Goal: Task Accomplishment & Management: Complete application form

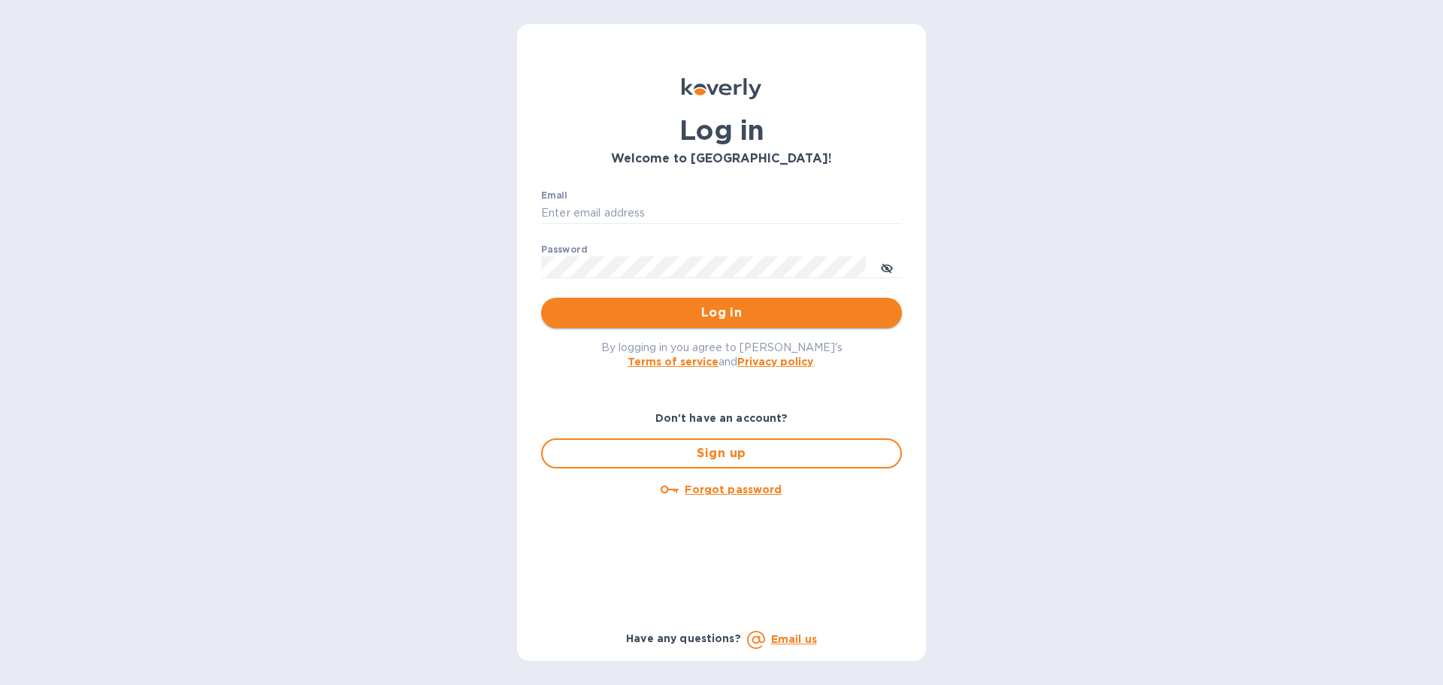
type input "[EMAIL_ADDRESS][DOMAIN_NAME]"
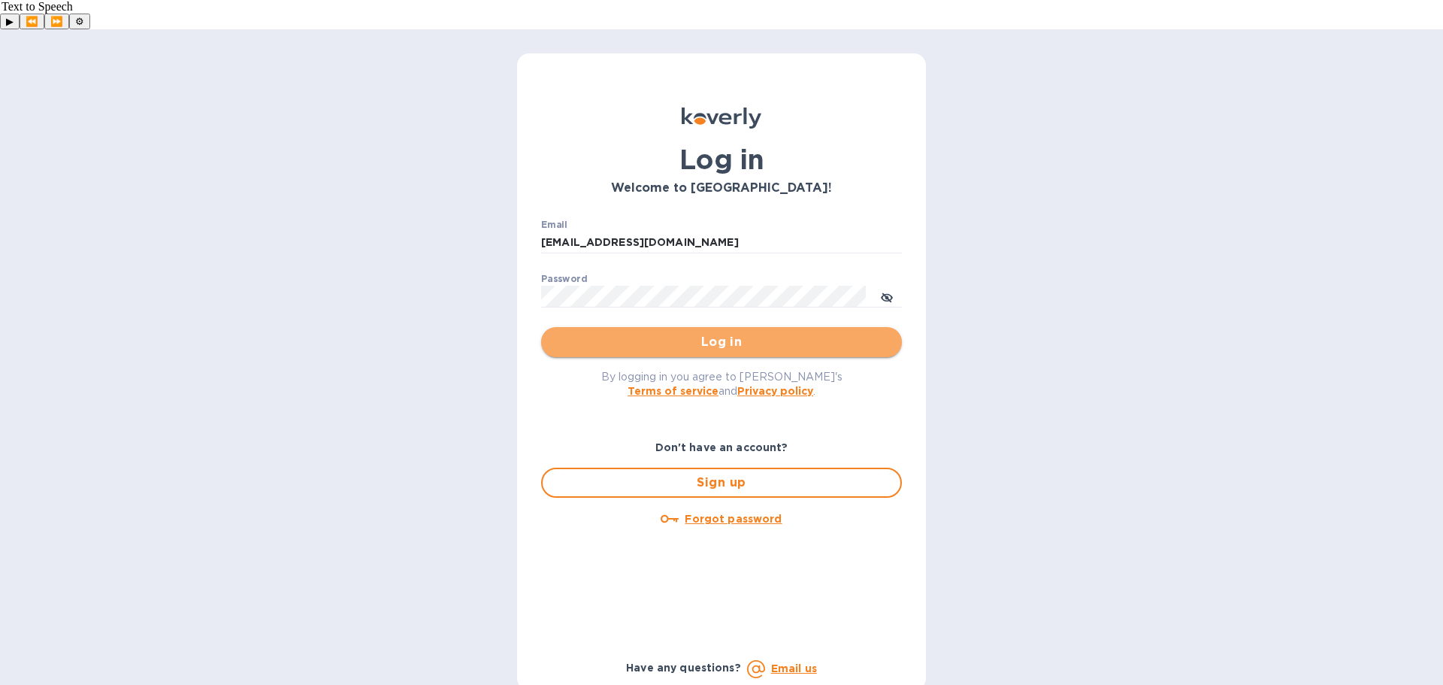
click at [782, 327] on button "Log in" at bounding box center [721, 342] width 361 height 30
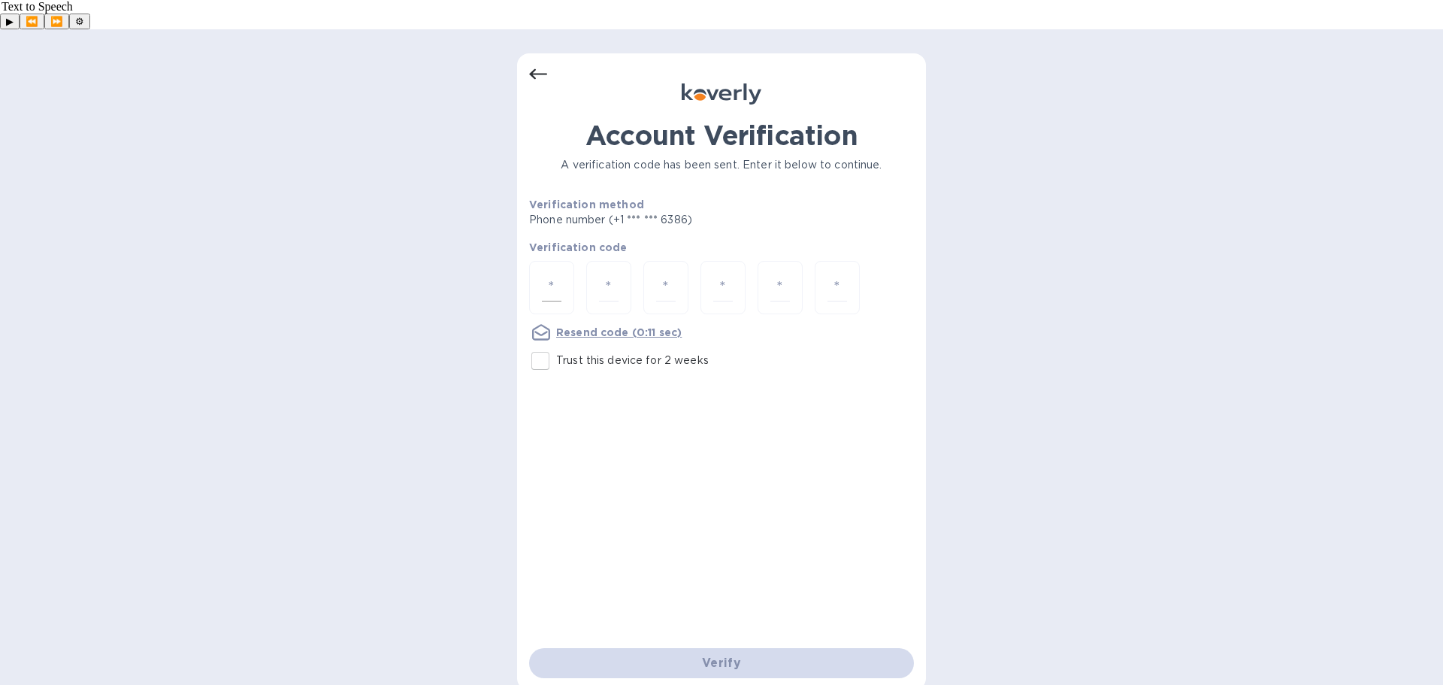
click at [567, 261] on div at bounding box center [551, 287] width 45 height 53
click at [533, 345] on input "Trust this device for 2 weeks" at bounding box center [541, 361] width 32 height 32
checkbox input "true"
click at [551, 274] on input "number" at bounding box center [552, 288] width 20 height 28
type input "1"
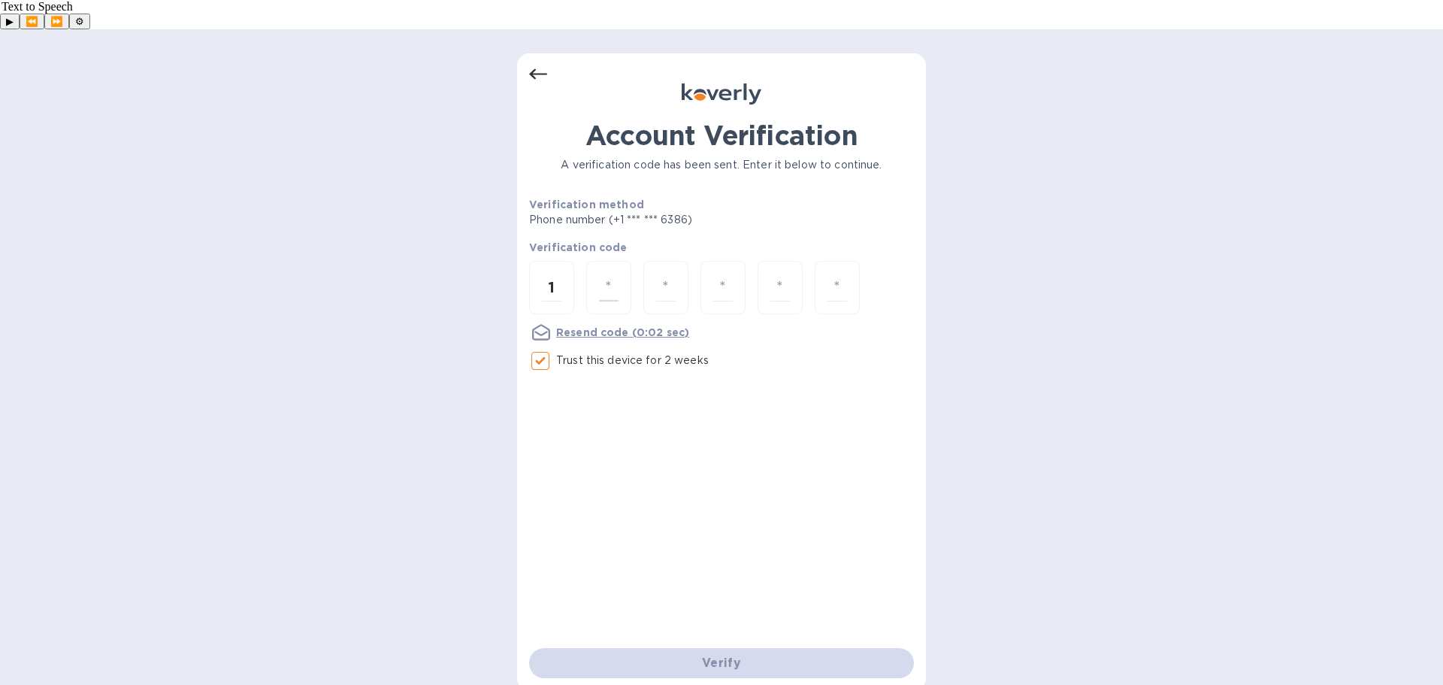
type input "5"
type input "1"
type input "7"
type input "3"
type input "8"
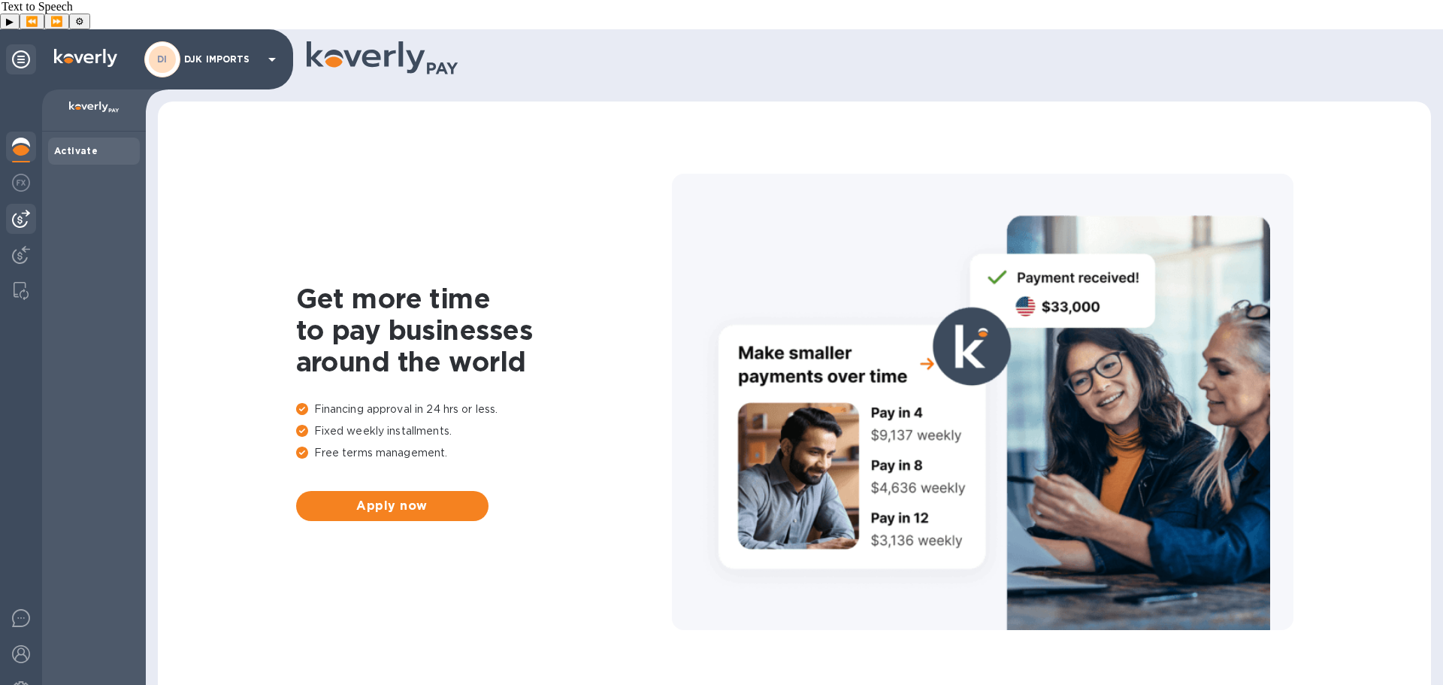
click at [19, 210] on img at bounding box center [21, 219] width 18 height 18
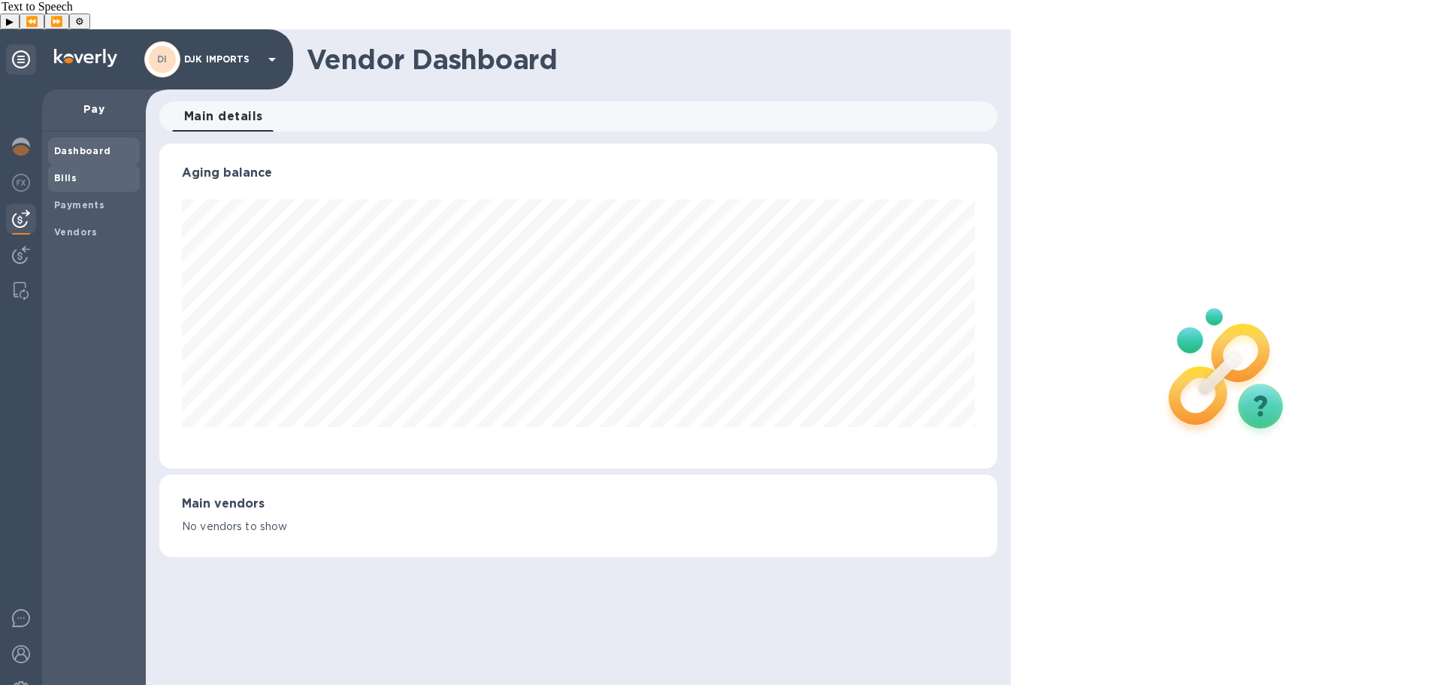
scroll to position [325, 837]
click at [65, 172] on b "Bills" at bounding box center [65, 177] width 23 height 11
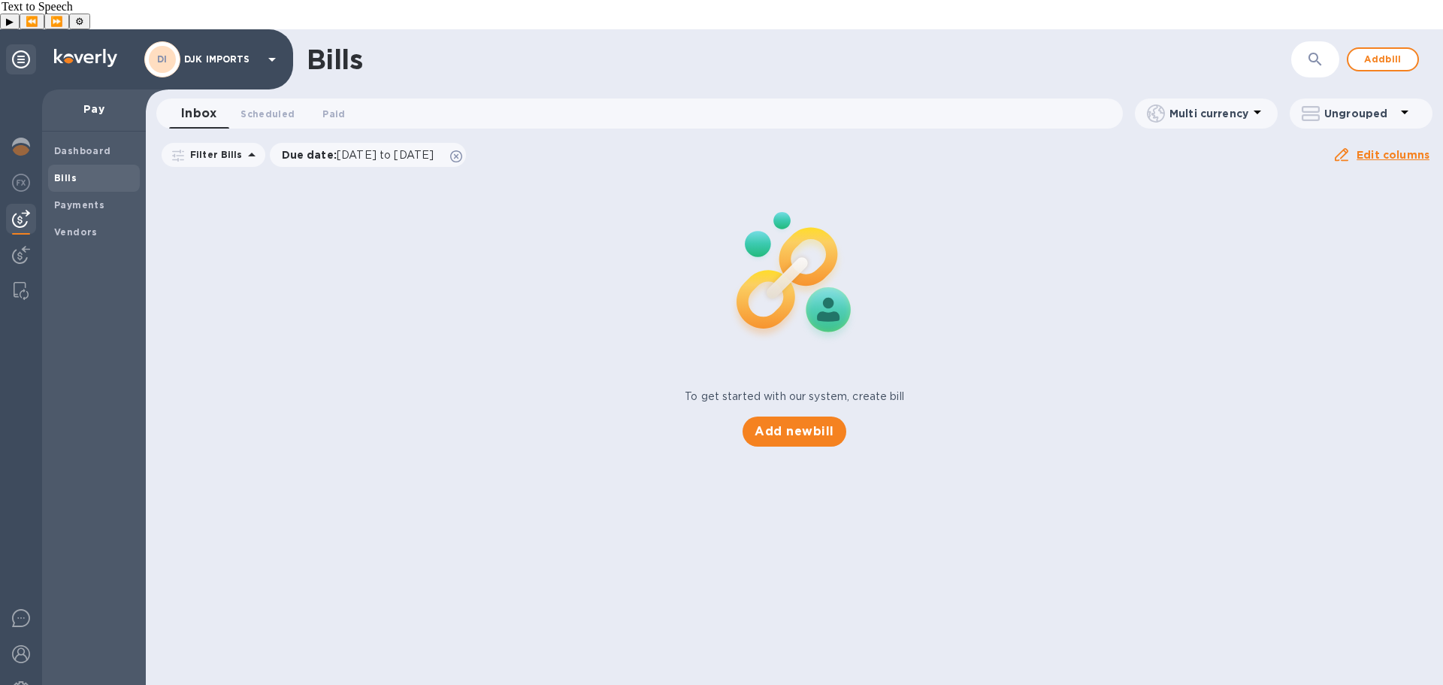
click at [857, 426] on div "Bills ​ Add bill Inbox 0 Scheduled 0 Paid 0 Multi currency Ungrouped Filter Bil…" at bounding box center [794, 371] width 1297 height 685
click at [824, 416] on button "Add new bill" at bounding box center [794, 431] width 103 height 30
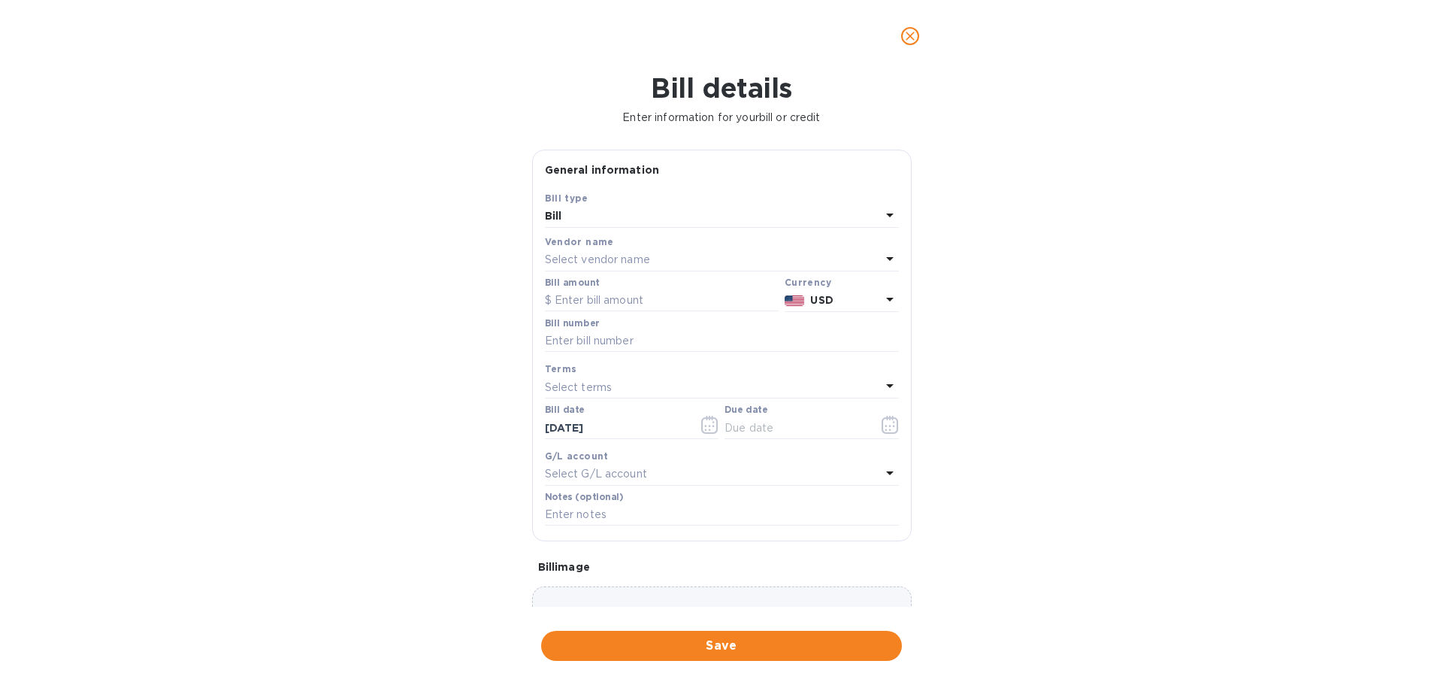
click at [611, 213] on div "Bill" at bounding box center [713, 216] width 336 height 21
click at [572, 250] on p "Bill" at bounding box center [716, 251] width 318 height 16
click at [593, 265] on p "Select vendor name" at bounding box center [597, 260] width 105 height 16
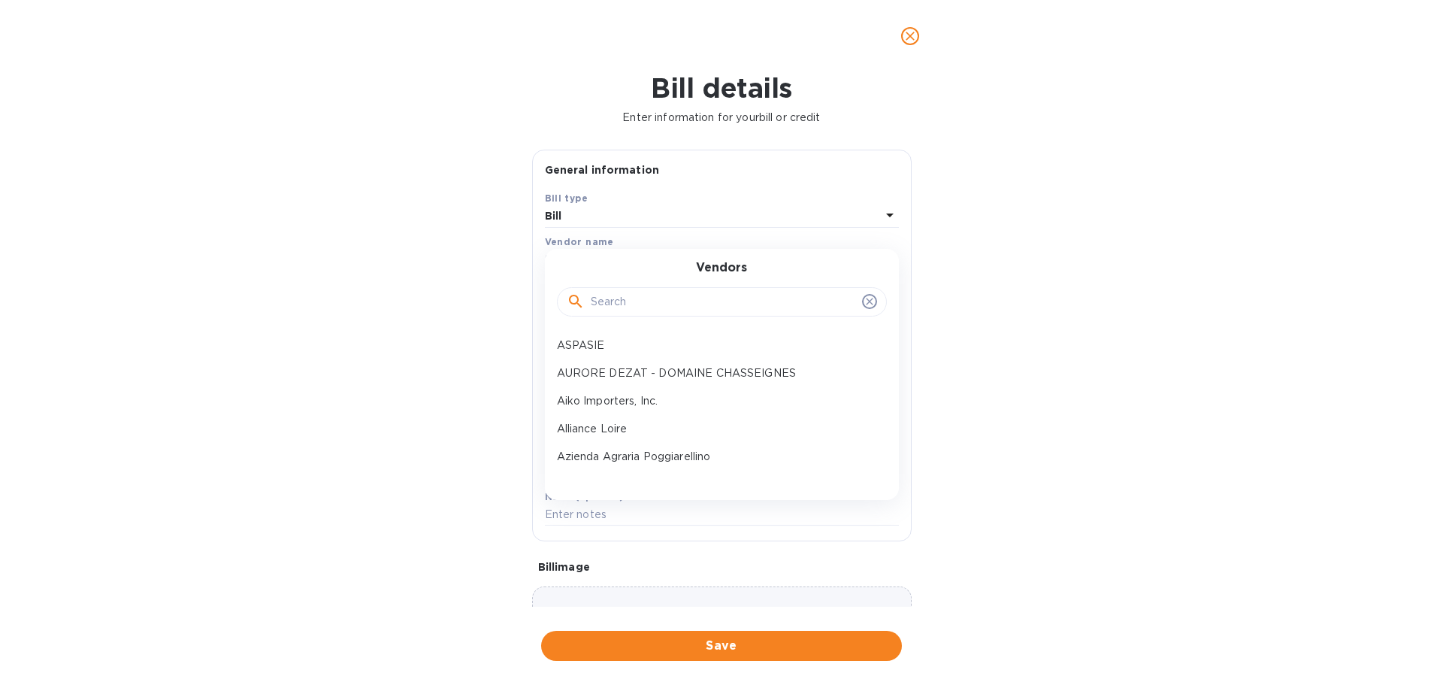
click at [609, 312] on input "text" at bounding box center [723, 302] width 265 height 23
type input "national"
click at [642, 354] on div "NATIONAL AIR CARGO" at bounding box center [716, 345] width 330 height 28
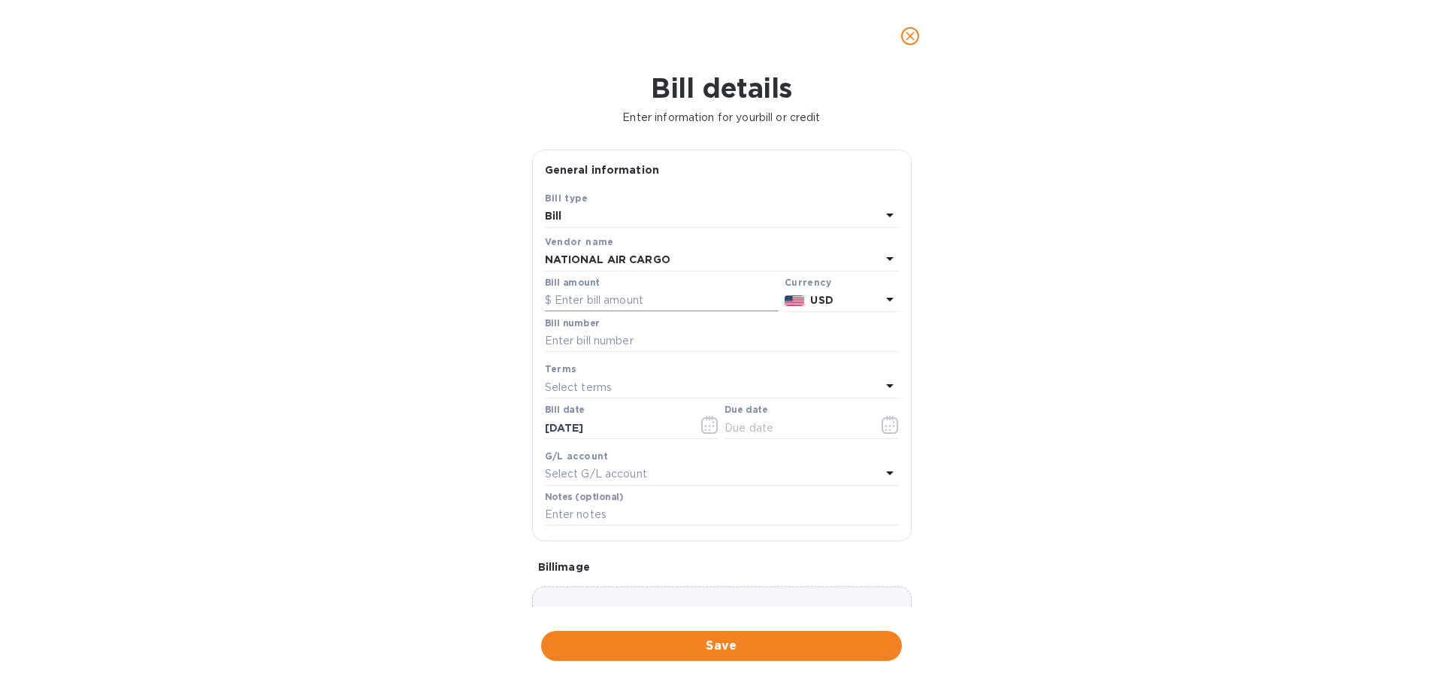
click at [638, 305] on input "text" at bounding box center [662, 300] width 234 height 23
paste input "3,412.28"
type input "3,412.28"
click at [594, 338] on input "text" at bounding box center [722, 341] width 354 height 23
paste input "910084880"
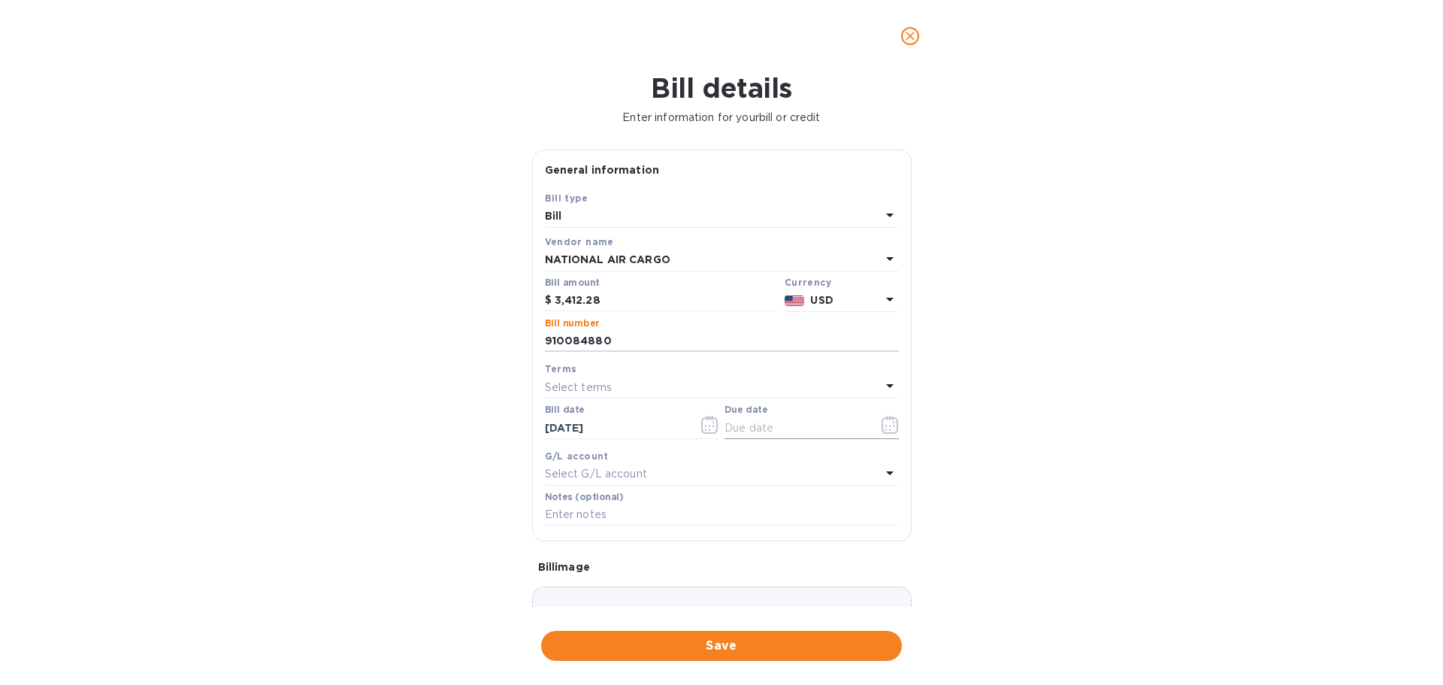
type input "910084880"
click at [738, 431] on input "text" at bounding box center [795, 427] width 142 height 23
click at [888, 430] on icon "button" at bounding box center [889, 429] width 2 height 2
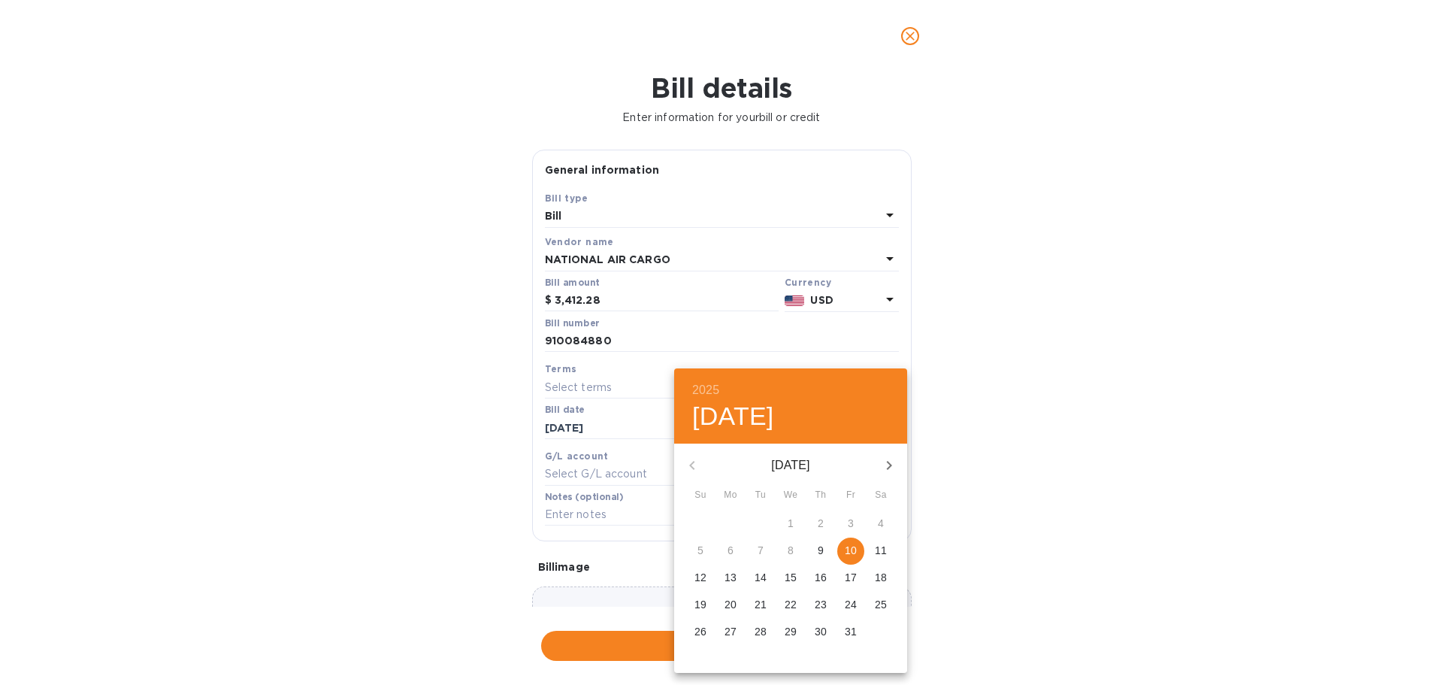
click at [856, 551] on p "10" at bounding box center [851, 550] width 12 height 15
type input "[DATE]"
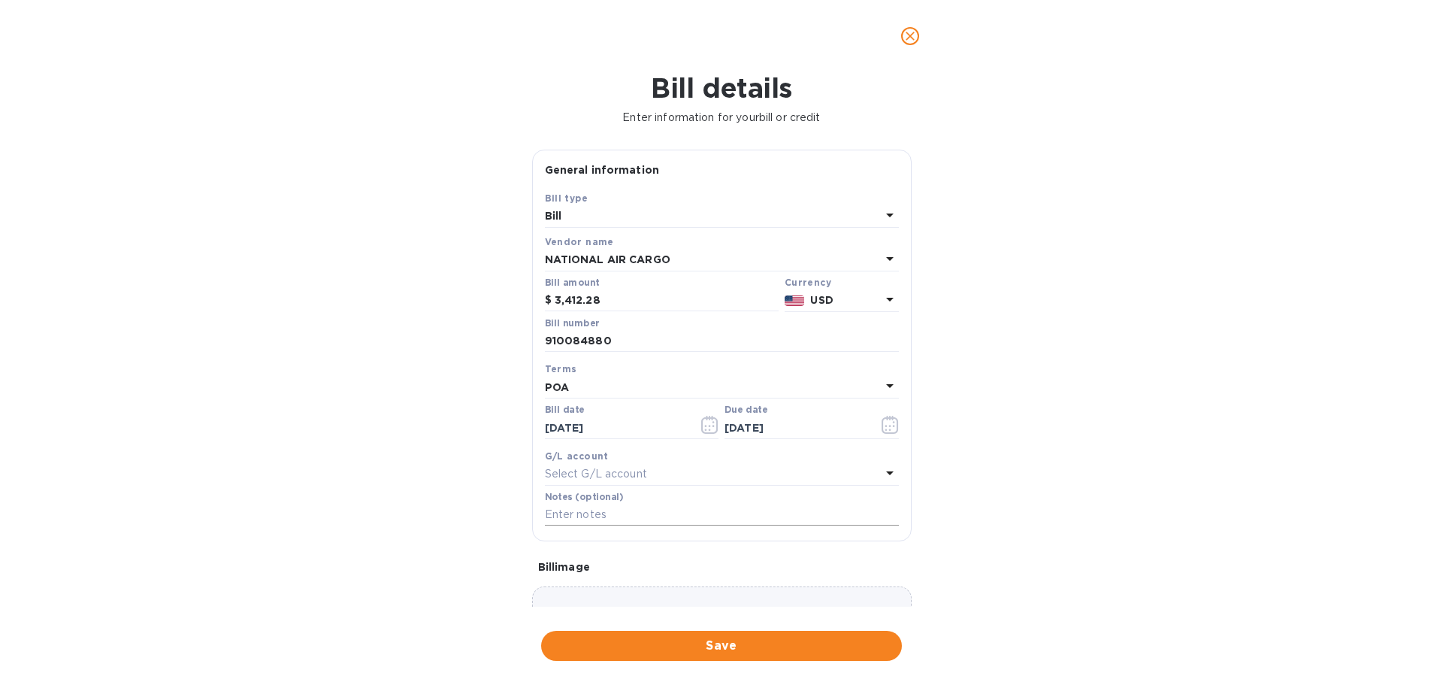
drag, startPoint x: 664, startPoint y: 516, endPoint x: 670, endPoint y: 510, distance: 8.0
click at [664, 516] on input "text" at bounding box center [722, 515] width 354 height 23
paste input "910084880"
type input "910084880 national from [GEOGRAPHIC_DATA]"
click at [732, 649] on span "Save" at bounding box center [721, 646] width 337 height 18
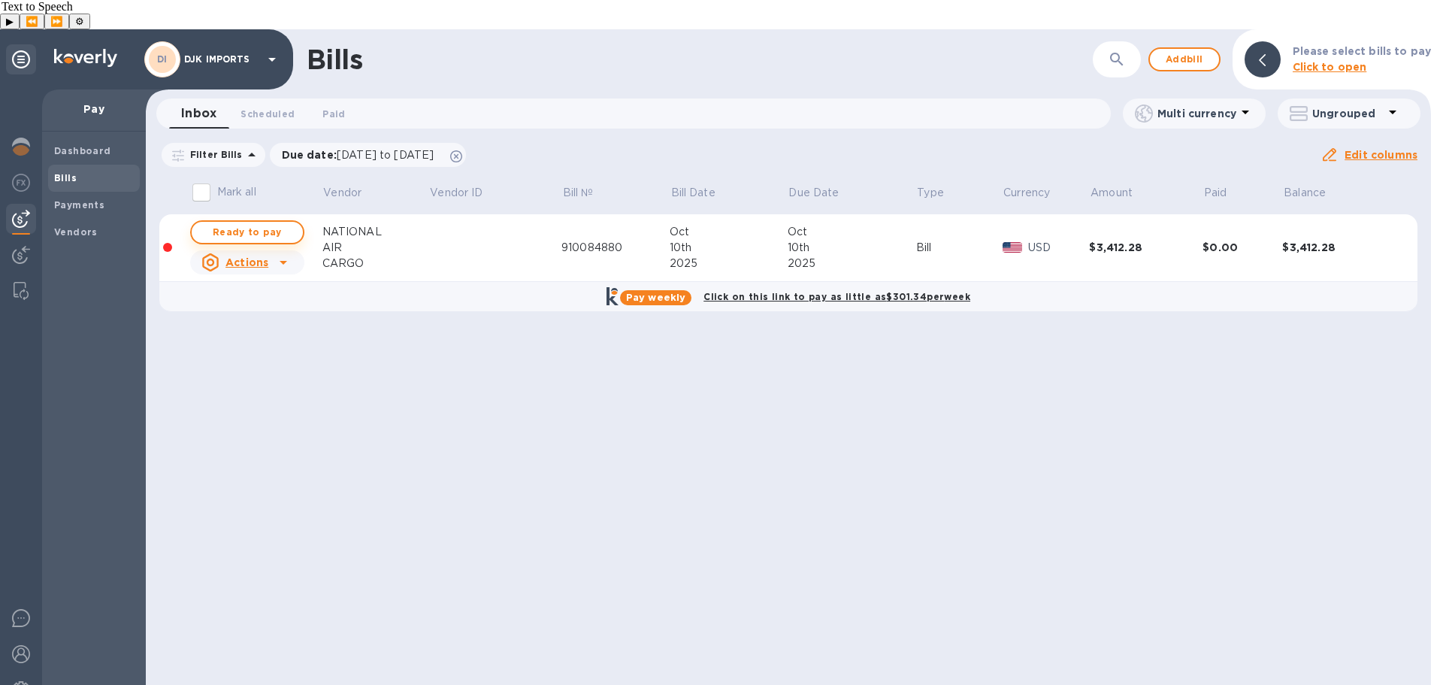
click at [280, 223] on span "Ready to pay" at bounding box center [247, 232] width 87 height 18
checkbox input "true"
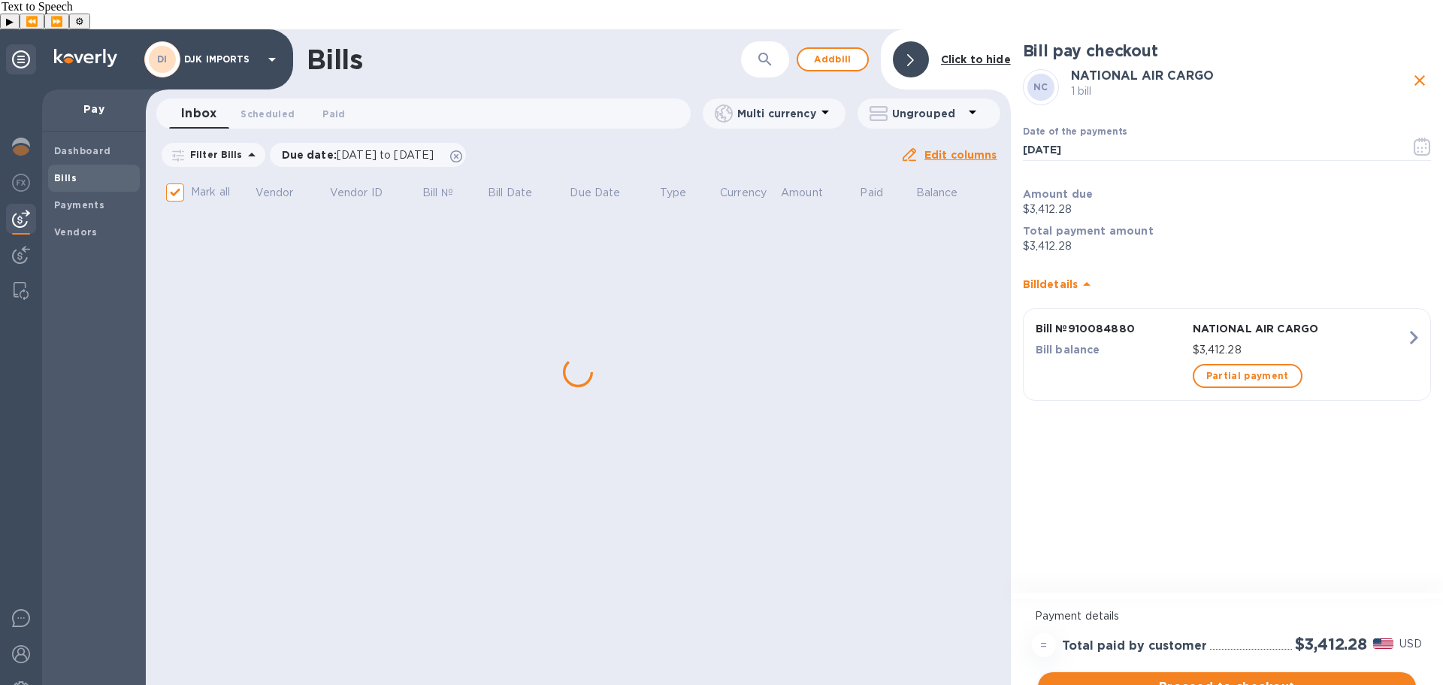
click at [1236, 678] on span "Proceed to checkout" at bounding box center [1227, 687] width 354 height 18
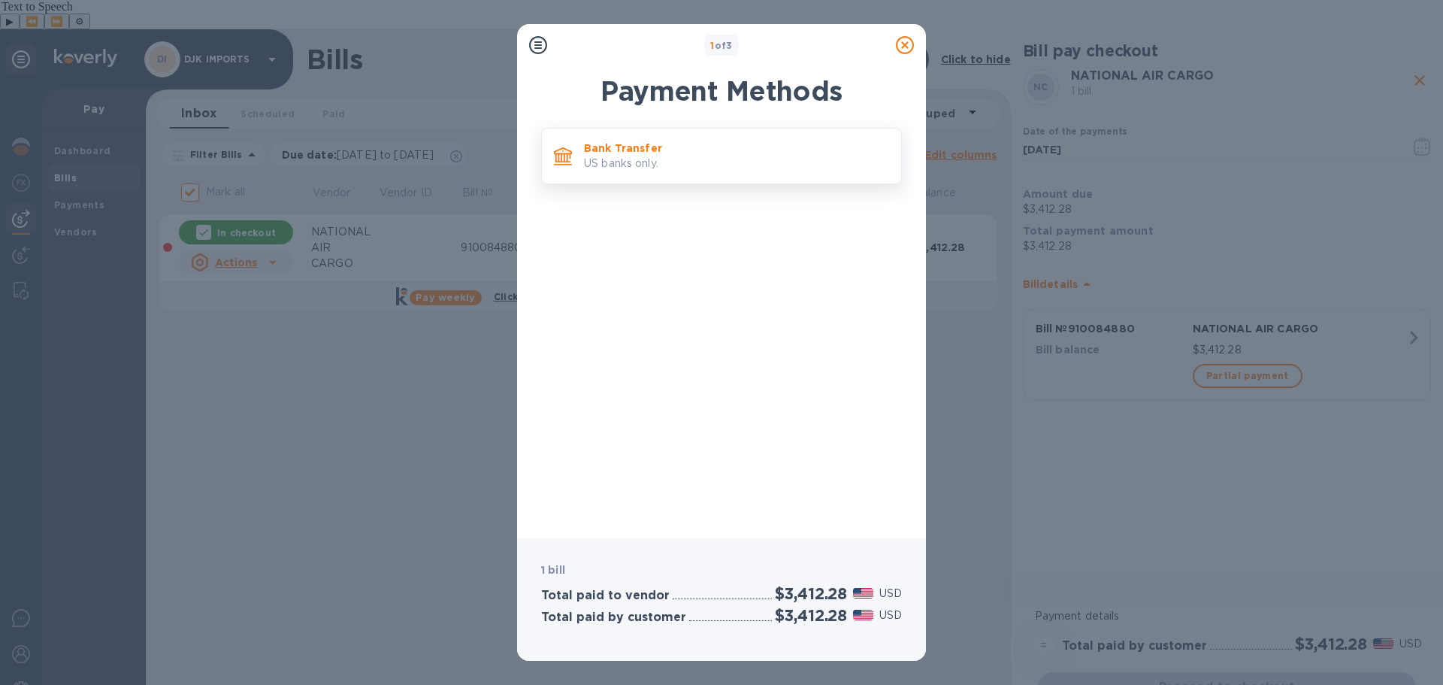
click at [708, 157] on p "US banks only." at bounding box center [736, 164] width 305 height 16
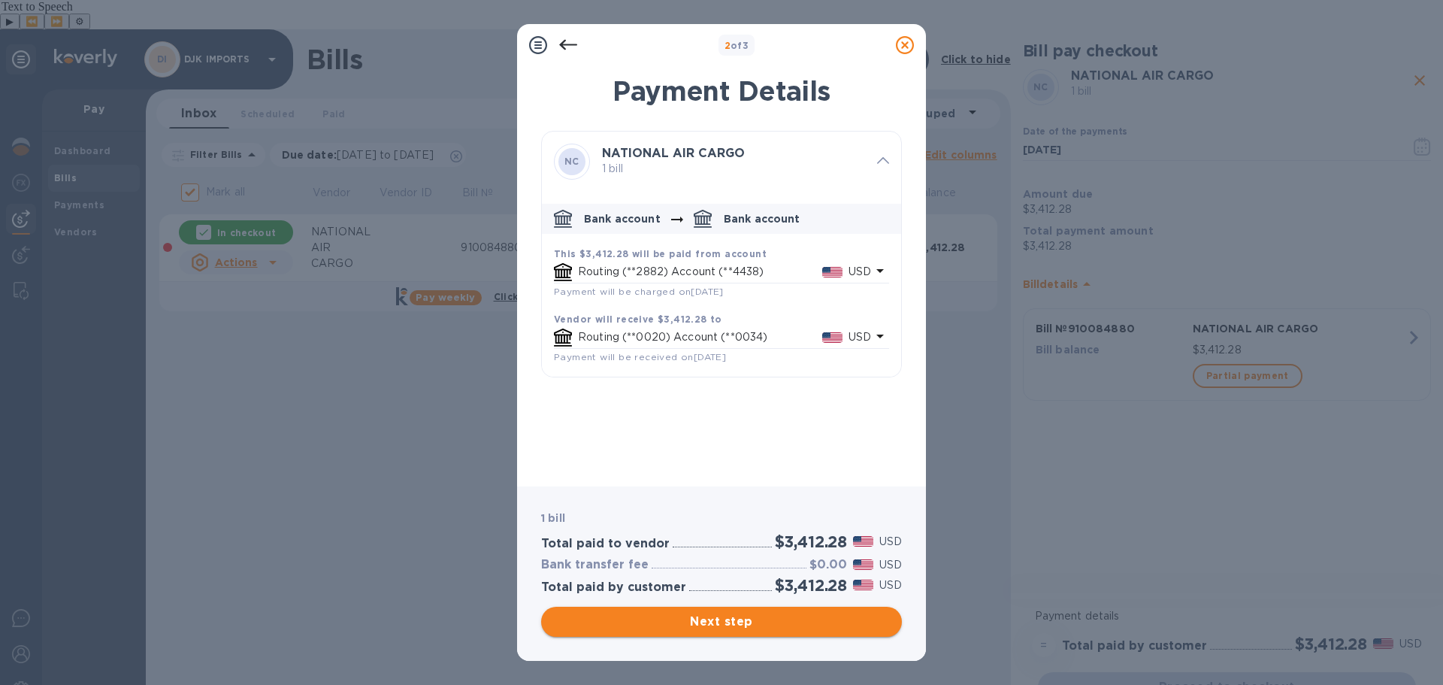
click at [733, 609] on button "Next step" at bounding box center [721, 621] width 361 height 30
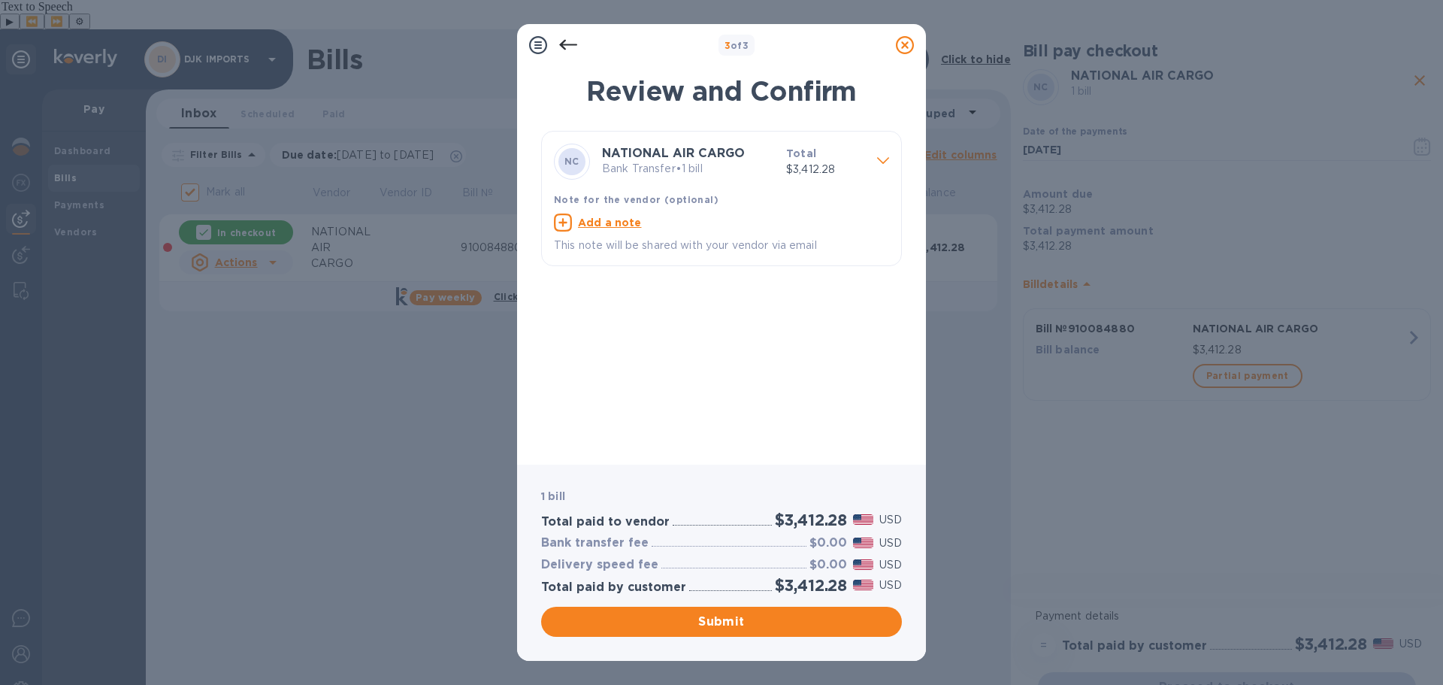
click at [581, 220] on u "Add a note" at bounding box center [610, 222] width 64 height 12
click at [616, 247] on p "This note will be shared with your vendor via email" at bounding box center [709, 246] width 311 height 17
click at [640, 225] on textarea at bounding box center [709, 224] width 311 height 13
paste textarea "910084880"
type textarea "910084880"
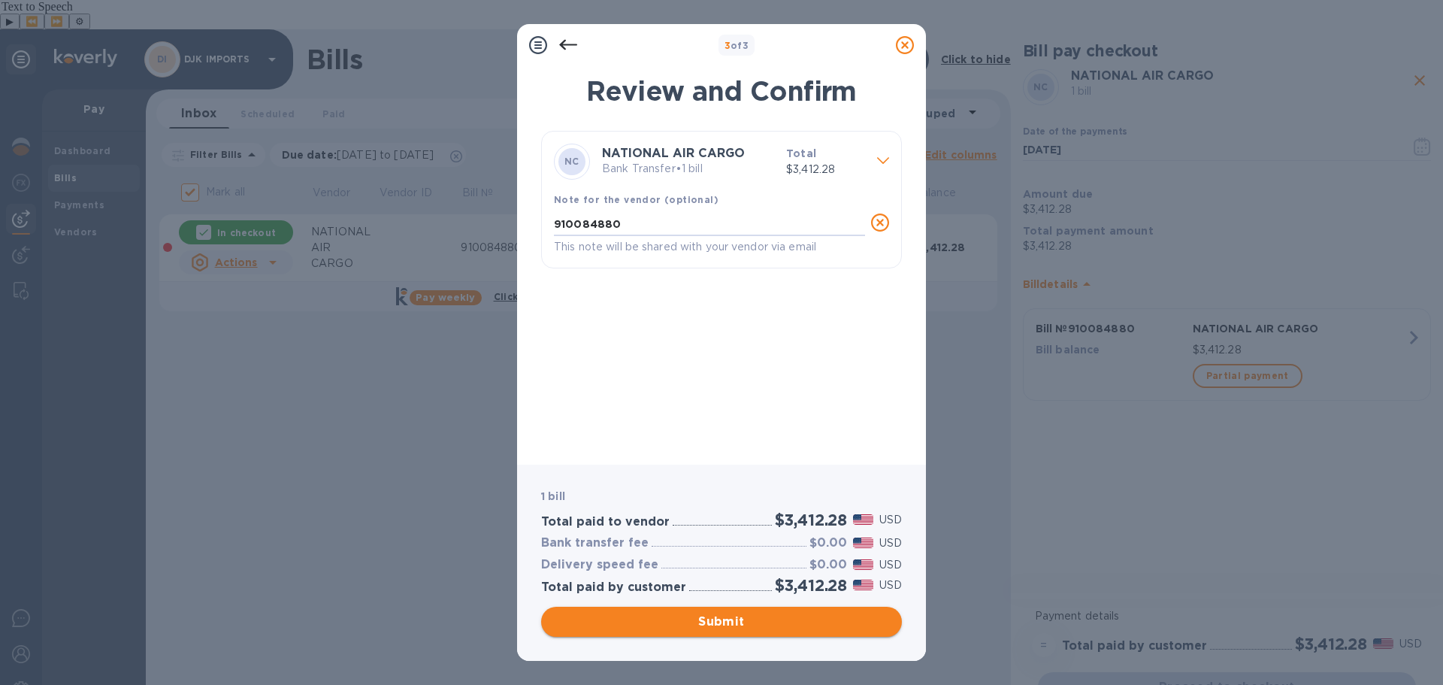
click at [743, 624] on span "Submit" at bounding box center [721, 621] width 337 height 18
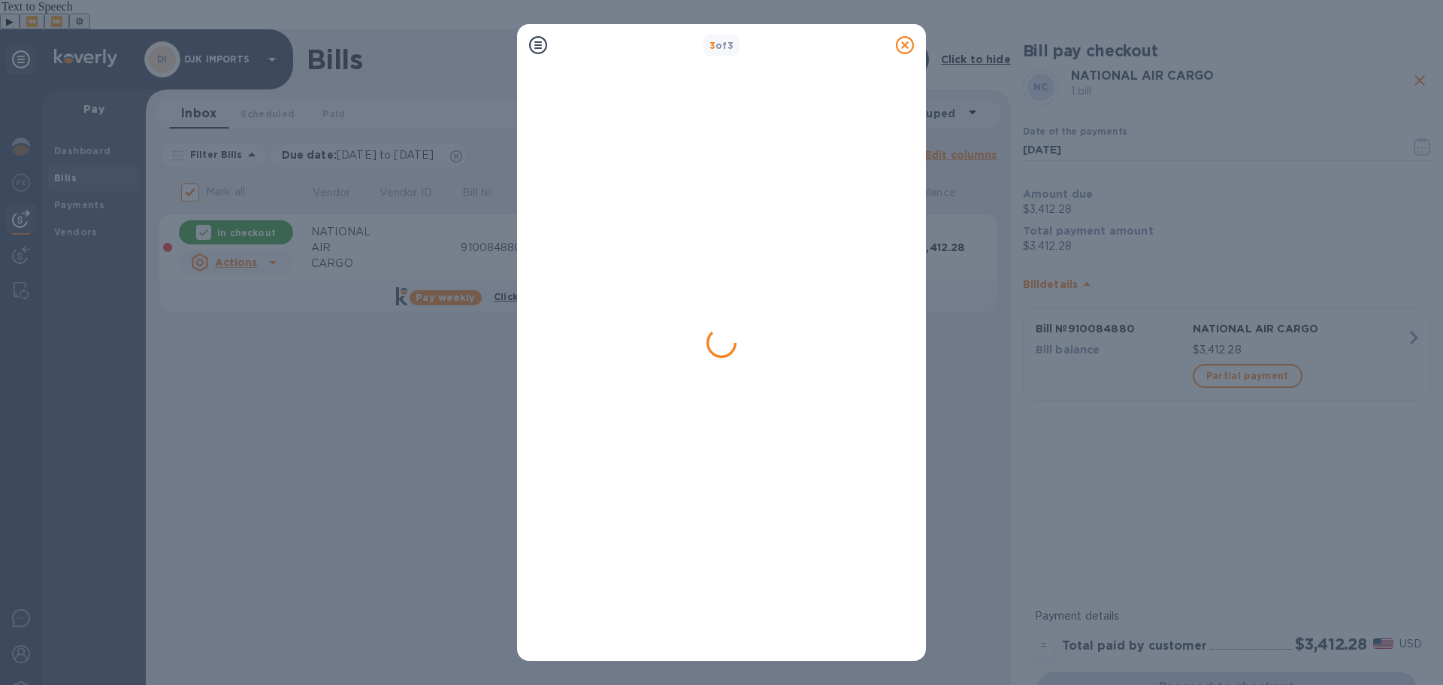
checkbox input "false"
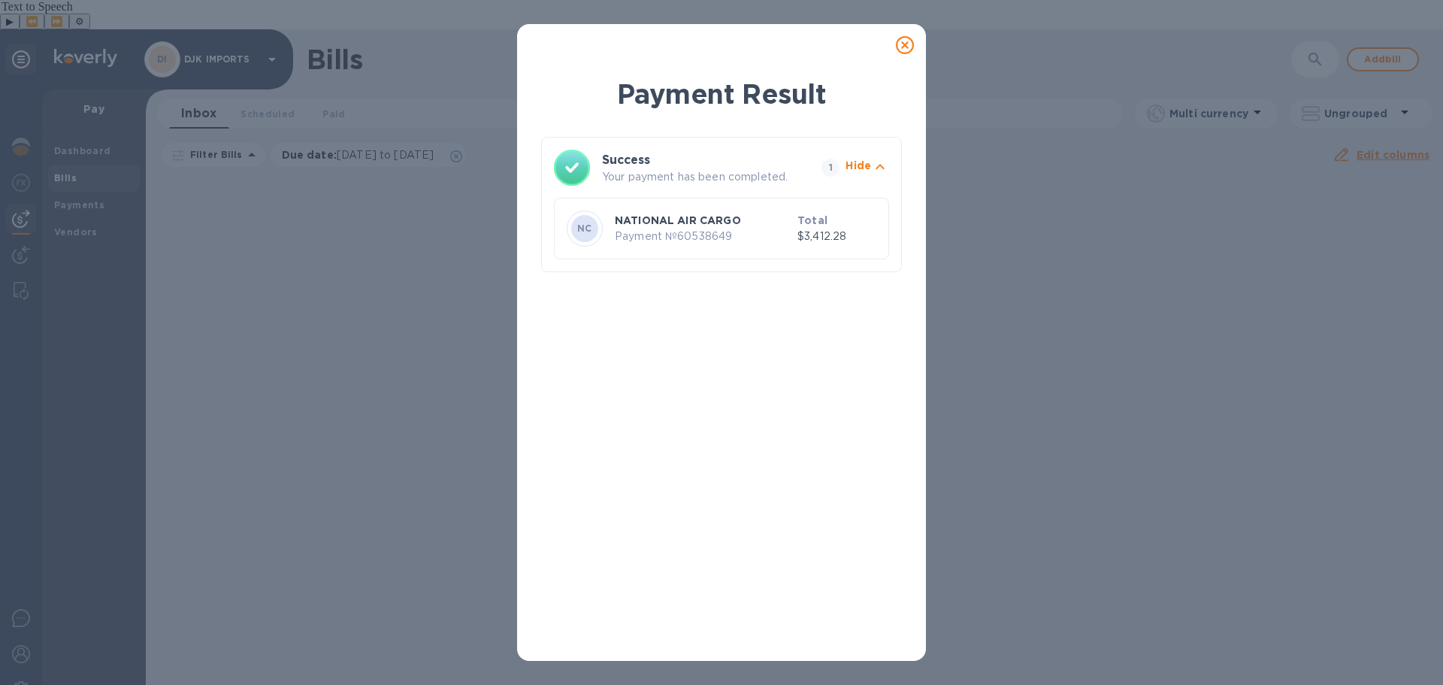
click at [734, 390] on div "Payment Result Success Your payment has been completed. 1 Hide NC NATIONAL AIR …" at bounding box center [721, 361] width 361 height 573
drag, startPoint x: 724, startPoint y: 498, endPoint x: 737, endPoint y: 493, distance: 14.5
click at [724, 498] on div "Payment Result Success Your payment has been completed. 1 Hide NC NATIONAL AIR …" at bounding box center [721, 361] width 361 height 573
